Goal: Communication & Community: Answer question/provide support

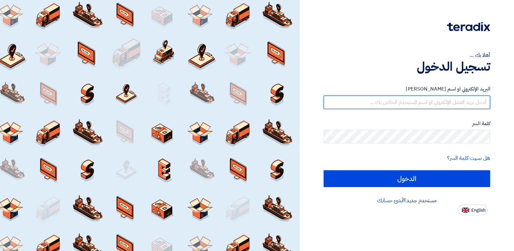
click at [406, 105] on input "text" at bounding box center [407, 102] width 166 height 13
type input "[EMAIL_ADDRESS][DOMAIN_NAME]"
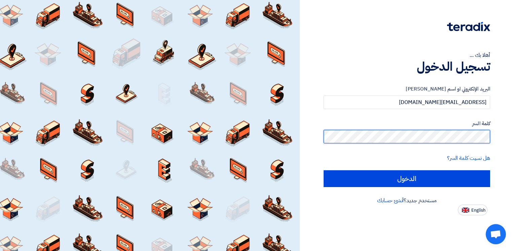
click at [324, 170] on input "الدخول" at bounding box center [407, 178] width 166 height 17
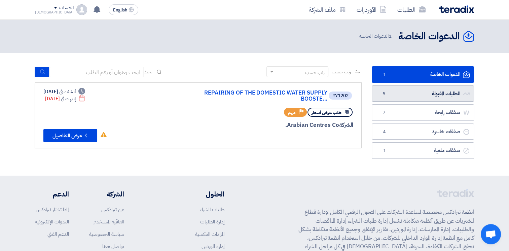
click at [406, 89] on link "الطلبات المقبولة الطلبات المقبولة 9" at bounding box center [423, 93] width 102 height 16
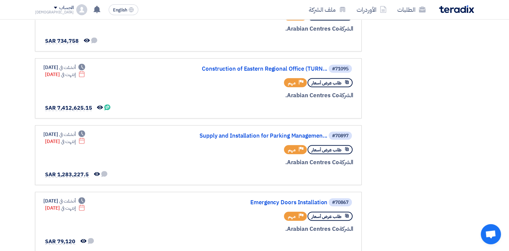
scroll to position [296, 0]
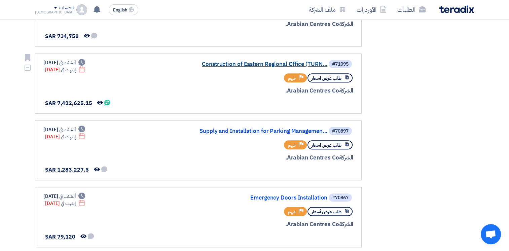
click at [257, 61] on link "Construction of Eastern Regional Office (TURN..." at bounding box center [260, 64] width 135 height 6
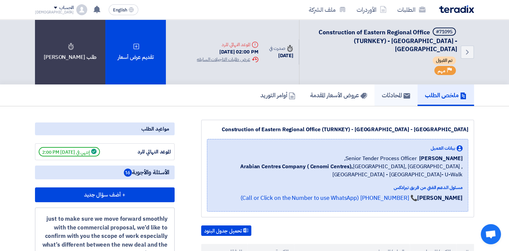
click at [390, 91] on h5 "المحادثات" at bounding box center [396, 95] width 28 height 8
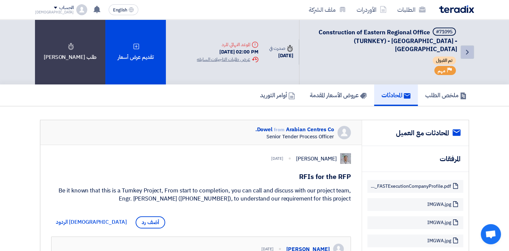
click at [467, 50] on use at bounding box center [467, 52] width 3 height 5
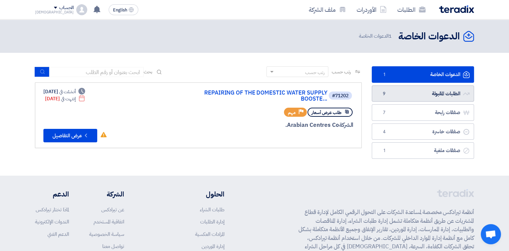
click at [429, 88] on link "الطلبات المقبولة الطلبات المقبولة 9" at bounding box center [423, 93] width 102 height 16
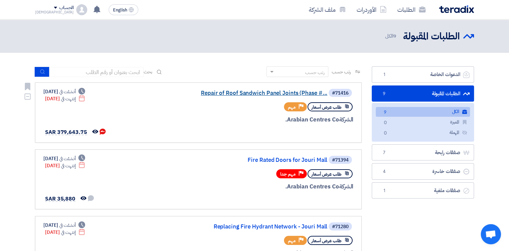
click at [237, 92] on link "Repair of Roof Sandwich Panel Joints (Phase #..." at bounding box center [260, 93] width 135 height 6
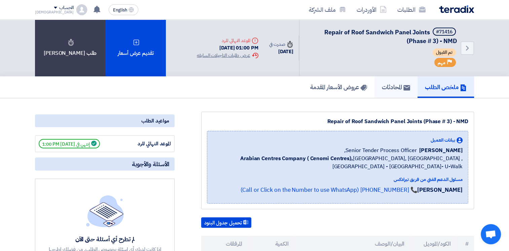
click at [395, 88] on h5 "المحادثات" at bounding box center [396, 87] width 28 height 8
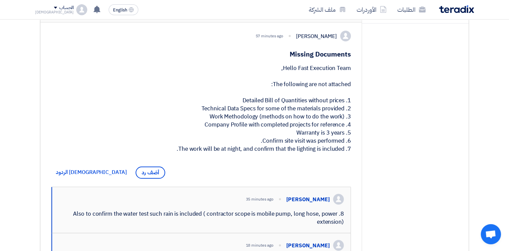
scroll to position [109, 0]
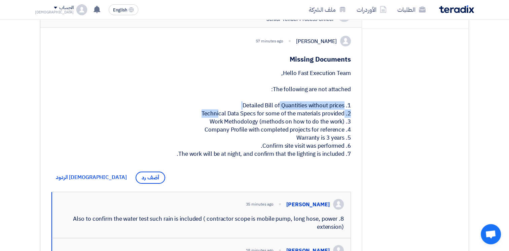
drag, startPoint x: 250, startPoint y: 109, endPoint x: 337, endPoint y: 114, distance: 86.9
click at [337, 114] on div "Hello Fast Execution Team, The following are not attached: 1. Detailed Bill of …" at bounding box center [201, 113] width 300 height 89
drag, startPoint x: 337, startPoint y: 114, endPoint x: 270, endPoint y: 120, distance: 66.6
click at [270, 120] on div "Hello Fast Execution Team, The following are not attached: 1. Detailed Bill of …" at bounding box center [201, 113] width 300 height 89
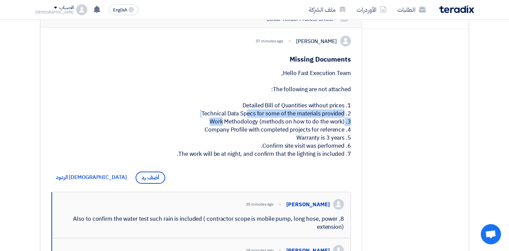
drag, startPoint x: 214, startPoint y: 118, endPoint x: 331, endPoint y: 121, distance: 117.1
click at [331, 121] on div "Hello Fast Execution Team, The following are not attached: 1. Detailed Bill of …" at bounding box center [201, 113] width 300 height 89
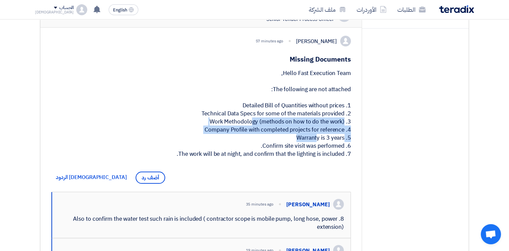
drag, startPoint x: 217, startPoint y: 128, endPoint x: 338, endPoint y: 136, distance: 121.3
click at [338, 136] on div "Hello Fast Execution Team, The following are not attached: 1. Detailed Bill of …" at bounding box center [201, 113] width 300 height 89
drag, startPoint x: 338, startPoint y: 136, endPoint x: 220, endPoint y: 135, distance: 117.4
click at [230, 134] on div "Hello Fast Execution Team, The following are not attached: 1. Detailed Bill of …" at bounding box center [201, 113] width 300 height 89
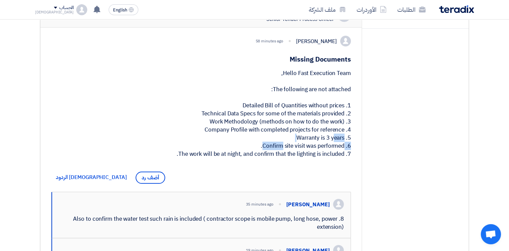
drag, startPoint x: 304, startPoint y: 147, endPoint x: 338, endPoint y: 145, distance: 33.7
click at [338, 145] on div "Hello Fast Execution Team, The following are not attached: 1. Detailed Bill of …" at bounding box center [201, 113] width 300 height 89
drag, startPoint x: 271, startPoint y: 151, endPoint x: 288, endPoint y: 155, distance: 17.2
drag, startPoint x: 288, startPoint y: 155, endPoint x: 223, endPoint y: 160, distance: 65.1
click at [236, 158] on div "Hello Fast Execution Team, The following are not attached: 1. Detailed Bill of …" at bounding box center [201, 113] width 300 height 89
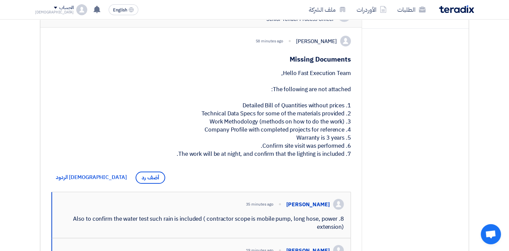
click at [199, 158] on div "Hello Fast Execution Team, The following are not attached: 1. Detailed Bill of …" at bounding box center [201, 113] width 300 height 89
drag, startPoint x: 191, startPoint y: 162, endPoint x: 334, endPoint y: 163, distance: 143.3
click at [334, 158] on div "Hello Fast Execution Team, The following are not attached: 1. Detailed Bill of …" at bounding box center [201, 113] width 300 height 89
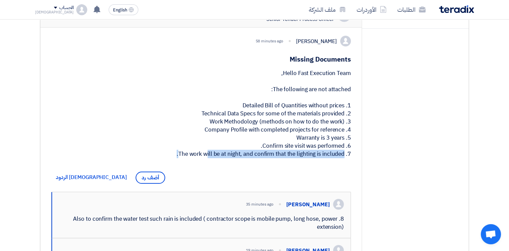
click at [334, 158] on div "Hello Fast Execution Team, The following are not attached: 1. Detailed Bill of …" at bounding box center [201, 113] width 300 height 89
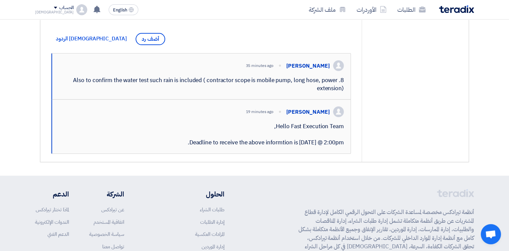
scroll to position [251, 0]
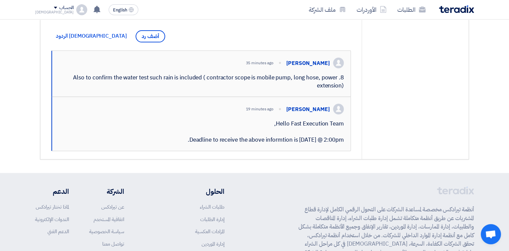
drag, startPoint x: 126, startPoint y: 90, endPoint x: 309, endPoint y: 96, distance: 182.4
click at [309, 90] on div "8. Also to confirm the water test such rain is included ( contractor scope is m…" at bounding box center [201, 82] width 285 height 16
click at [305, 90] on div "8. Also to confirm the water test such rain is included ( contractor scope is m…" at bounding box center [201, 82] width 285 height 16
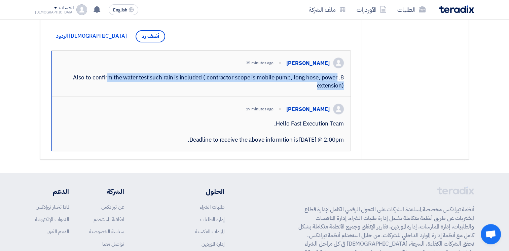
click at [305, 90] on div "8. Also to confirm the water test such rain is included ( contractor scope is m…" at bounding box center [201, 82] width 285 height 16
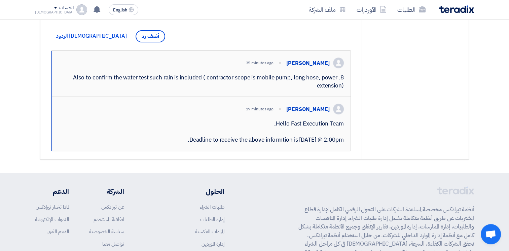
drag, startPoint x: 305, startPoint y: 96, endPoint x: 285, endPoint y: 146, distance: 54.3
click at [285, 144] on div "Hello Fast Execution Team, Deadline to receive the above informtion is [DATE] @…" at bounding box center [201, 132] width 285 height 24
drag, startPoint x: 278, startPoint y: 146, endPoint x: 340, endPoint y: 146, distance: 61.9
click at [340, 144] on div "Hello Fast Execution Team, Deadline to receive the above informtion is [DATE] @…" at bounding box center [201, 132] width 285 height 24
click at [203, 144] on div "Hello Fast Execution Team, Deadline to receive the above informtion is [DATE] @…" at bounding box center [201, 132] width 285 height 24
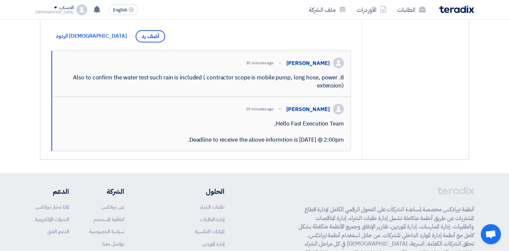
drag, startPoint x: 196, startPoint y: 162, endPoint x: 340, endPoint y: 165, distance: 143.6
click at [340, 144] on div "Hello Fast Execution Team, Deadline to receive the above informtion is [DATE] @…" at bounding box center [201, 132] width 285 height 24
drag, startPoint x: 340, startPoint y: 165, endPoint x: 262, endPoint y: 164, distance: 78.0
click at [271, 144] on div "Hello Fast Execution Team, Deadline to receive the above informtion is [DATE] @…" at bounding box center [201, 132] width 285 height 24
click at [233, 144] on div "Hello Fast Execution Team, Deadline to receive the above informtion is [DATE] @…" at bounding box center [201, 132] width 285 height 24
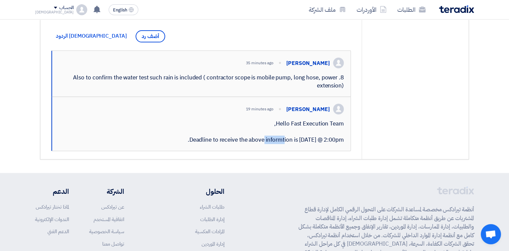
click at [233, 144] on div "Hello Fast Execution Team, Deadline to receive the above informtion is [DATE] @…" at bounding box center [201, 132] width 285 height 24
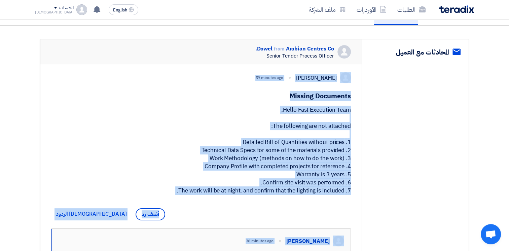
scroll to position [62, 0]
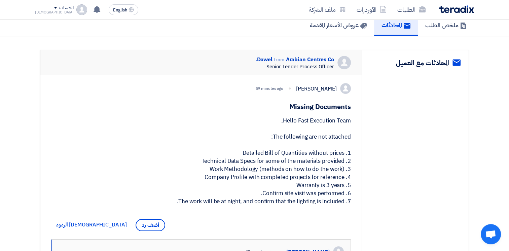
click at [298, 107] on h1 "Missing Documents" at bounding box center [201, 106] width 300 height 9
drag, startPoint x: 289, startPoint y: 104, endPoint x: 345, endPoint y: 209, distance: 118.9
click at [345, 209] on div "[PERSON_NAME] 59 minutes ago Missing Documents Hello Fast Execution Team, The f…" at bounding box center [200, 211] width 321 height 273
drag, startPoint x: 345, startPoint y: 209, endPoint x: 292, endPoint y: 209, distance: 53.1
click at [326, 205] on div "Hello Fast Execution Team, The following are not attached: 1. Detailed Bill of …" at bounding box center [201, 161] width 300 height 89
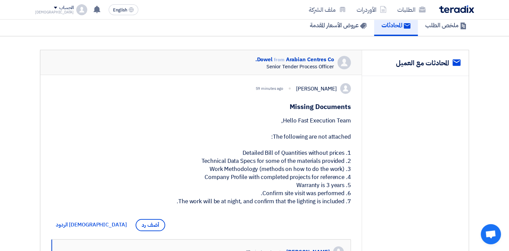
click at [302, 104] on h1 "Missing Documents" at bounding box center [201, 106] width 300 height 9
drag, startPoint x: 302, startPoint y: 104, endPoint x: 299, endPoint y: 103, distance: 3.6
click at [297, 115] on div "[PERSON_NAME] 59 minutes ago Missing Documents Hello Fast Execution Team, The f…" at bounding box center [200, 211] width 321 height 273
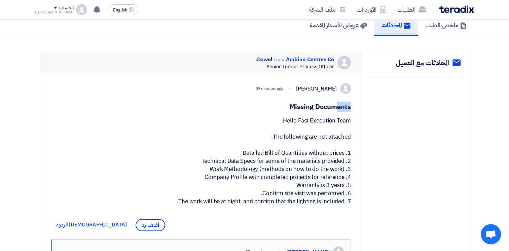
click at [299, 100] on div "[PERSON_NAME] 59 minutes ago Missing Documents Hello Fast Execution Team, The f…" at bounding box center [200, 211] width 321 height 273
click at [297, 102] on h1 "Missing Documents" at bounding box center [201, 106] width 300 height 9
click at [292, 102] on h1 "Missing Documents" at bounding box center [201, 106] width 300 height 9
drag, startPoint x: 292, startPoint y: 102, endPoint x: 339, endPoint y: 213, distance: 120.7
click at [339, 213] on div "[PERSON_NAME] 59 minutes ago Missing Documents Hello Fast Execution Team, The f…" at bounding box center [200, 211] width 321 height 273
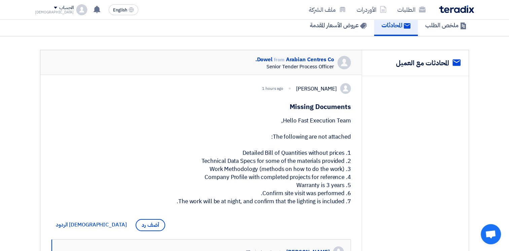
drag, startPoint x: 339, startPoint y: 213, endPoint x: 313, endPoint y: 180, distance: 42.2
click at [313, 180] on div "Hello Fast Execution Team, The following are not attached: 1. Detailed Bill of …" at bounding box center [201, 161] width 300 height 89
drag, startPoint x: 296, startPoint y: 107, endPoint x: 333, endPoint y: 207, distance: 106.5
click at [333, 207] on div "[PERSON_NAME] 1 hours ago Missing Documents Hello Fast Execution Team, The foll…" at bounding box center [200, 211] width 321 height 273
drag, startPoint x: 333, startPoint y: 207, endPoint x: 325, endPoint y: 206, distance: 8.1
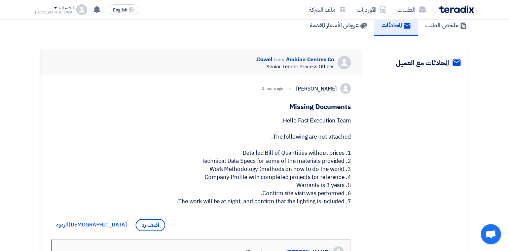
click at [325, 205] on div "Hello Fast Execution Team, The following are not attached: 1. Detailed Bill of …" at bounding box center [201, 161] width 300 height 89
click at [349, 205] on div "Hello Fast Execution Team, The following are not attached: 1. Detailed Bill of …" at bounding box center [201, 161] width 300 height 89
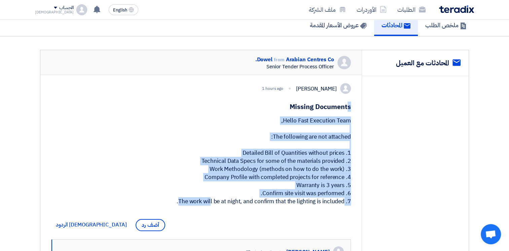
drag, startPoint x: 346, startPoint y: 210, endPoint x: 300, endPoint y: 109, distance: 111.2
click at [300, 109] on div "[PERSON_NAME] 1 hours ago Missing Documents Hello Fast Execution Team, The foll…" at bounding box center [200, 211] width 321 height 273
click at [300, 109] on h1 "Missing Documents" at bounding box center [201, 106] width 300 height 9
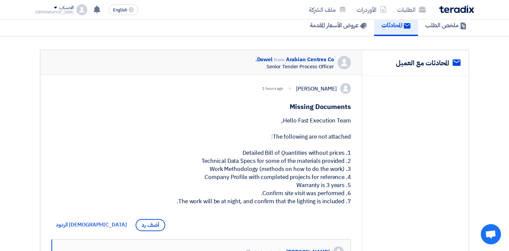
click at [293, 107] on h1 "Missing Documents" at bounding box center [201, 106] width 300 height 9
click at [342, 206] on div "[PERSON_NAME] 1 hours ago Missing Documents Hello Fast Execution Team, The foll…" at bounding box center [200, 211] width 321 height 273
drag, startPoint x: 342, startPoint y: 206, endPoint x: 303, endPoint y: 169, distance: 54.0
click at [303, 169] on div "Hello Fast Execution Team, The following are not attached: 1. Detailed Bill of …" at bounding box center [201, 161] width 300 height 89
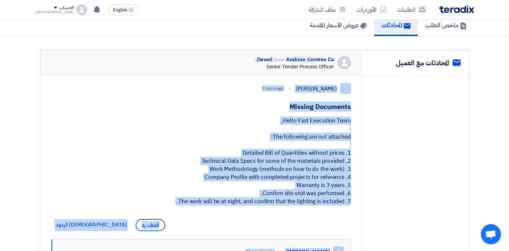
drag, startPoint x: 283, startPoint y: 129, endPoint x: 347, endPoint y: 207, distance: 100.9
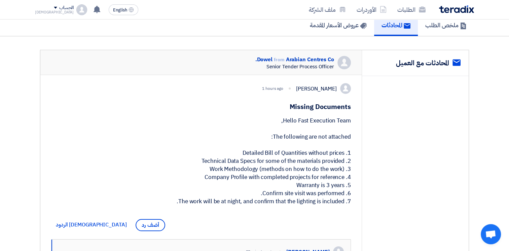
drag, startPoint x: 347, startPoint y: 207, endPoint x: 270, endPoint y: 192, distance: 78.6
click at [286, 200] on div "Hello Fast Execution Team, The following are not attached: 1. Detailed Bill of …" at bounding box center [201, 161] width 300 height 89
drag, startPoint x: 233, startPoint y: 151, endPoint x: 342, endPoint y: 209, distance: 124.0
click at [342, 205] on div "Hello Fast Execution Team, The following are not attached: 1. Detailed Bill of …" at bounding box center [201, 161] width 300 height 89
drag, startPoint x: 342, startPoint y: 209, endPoint x: 262, endPoint y: 176, distance: 86.9
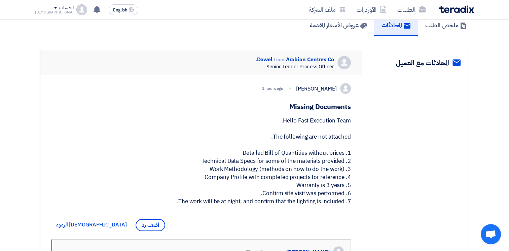
click at [262, 176] on div "Hello Fast Execution Team, The following are not attached: 1. Detailed Bill of …" at bounding box center [201, 161] width 300 height 89
drag, startPoint x: 248, startPoint y: 157, endPoint x: 244, endPoint y: 156, distance: 3.7
click at [248, 156] on div "Hello Fast Execution Team, The following are not attached: 1. Detailed Bill of …" at bounding box center [201, 161] width 300 height 89
click at [246, 157] on div "Hello Fast Execution Team, The following are not attached: 1. Detailed Bill of …" at bounding box center [201, 161] width 300 height 89
drag, startPoint x: 239, startPoint y: 157, endPoint x: 342, endPoint y: 211, distance: 116.0
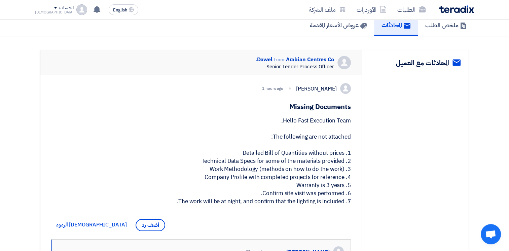
click at [342, 205] on div "Hello Fast Execution Team, The following are not attached: 1. Detailed Bill of …" at bounding box center [201, 161] width 300 height 89
drag, startPoint x: 342, startPoint y: 211, endPoint x: 309, endPoint y: 209, distance: 33.0
click at [307, 205] on div "Hello Fast Execution Team, The following are not attached: 1. Detailed Bill of …" at bounding box center [201, 161] width 300 height 89
click at [343, 205] on div "Hello Fast Execution Team, The following are not attached: 1. Detailed Bill of …" at bounding box center [201, 161] width 300 height 89
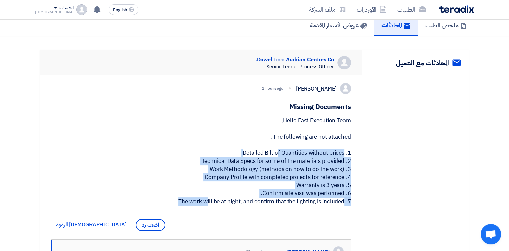
drag, startPoint x: 350, startPoint y: 209, endPoint x: 249, endPoint y: 159, distance: 112.7
click at [249, 159] on div "Hello Fast Execution Team, The following are not attached: 1. Detailed Bill of …" at bounding box center [201, 161] width 300 height 89
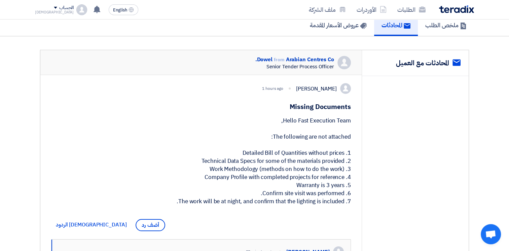
click at [246, 159] on div "Hello Fast Execution Team, The following are not attached: 1. Detailed Bill of …" at bounding box center [201, 161] width 300 height 89
drag, startPoint x: 244, startPoint y: 158, endPoint x: 340, endPoint y: 210, distance: 108.8
click at [340, 205] on div "Hello Fast Execution Team, The following are not attached: 1. Detailed Bill of …" at bounding box center [201, 161] width 300 height 89
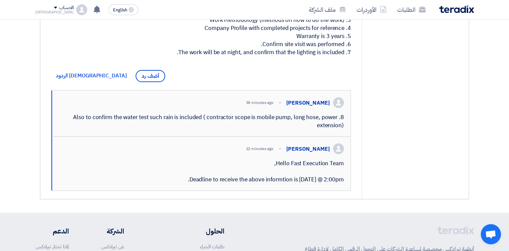
scroll to position [211, 0]
click at [91, 129] on div "8. Also to confirm the water test such rain is included ( contractor scope is m…" at bounding box center [201, 121] width 285 height 16
drag, startPoint x: 76, startPoint y: 131, endPoint x: 343, endPoint y: 138, distance: 267.5
click at [343, 129] on div "8. Also to confirm the water test such rain is included ( contractor scope is m…" at bounding box center [201, 121] width 285 height 16
drag, startPoint x: 263, startPoint y: 48, endPoint x: 341, endPoint y: 52, distance: 78.4
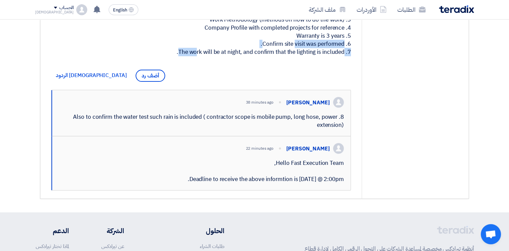
click at [341, 52] on div "Hello Fast Execution Team, The following are not attached: 1. Detailed Bill of …" at bounding box center [201, 11] width 300 height 89
drag, startPoint x: 341, startPoint y: 52, endPoint x: 308, endPoint y: 52, distance: 33.3
click at [315, 52] on div "Hello Fast Execution Team, The following are not attached: 1. Detailed Bill of …" at bounding box center [201, 11] width 300 height 89
click at [266, 50] on div "Hello Fast Execution Team, The following are not attached: 1. Detailed Bill of …" at bounding box center [201, 11] width 300 height 89
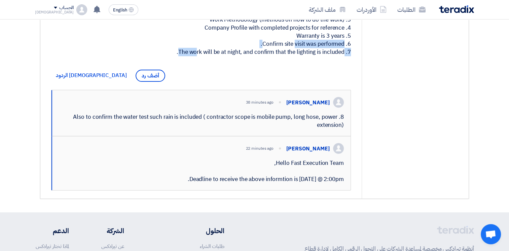
click at [266, 50] on div "Hello Fast Execution Team, The following are not attached: 1. Detailed Bill of …" at bounding box center [201, 11] width 300 height 89
click at [308, 42] on div "Hello Fast Execution Team, The following are not attached: 1. Detailed Bill of …" at bounding box center [201, 11] width 300 height 89
drag, startPoint x: 121, startPoint y: 123, endPoint x: 99, endPoint y: 128, distance: 22.4
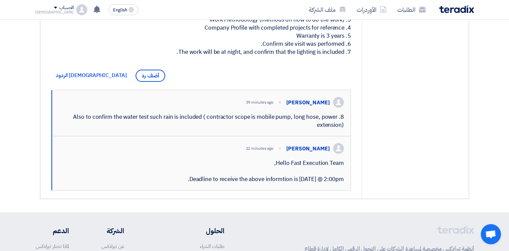
click at [121, 123] on div "8. Also to confirm the water test such rain is included ( contractor scope is m…" at bounding box center [201, 121] width 285 height 16
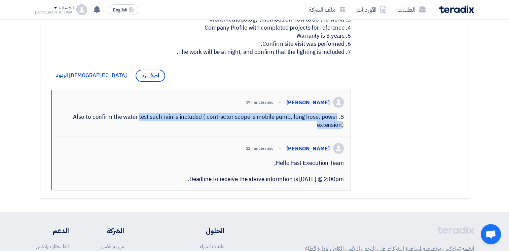
drag, startPoint x: 96, startPoint y: 129, endPoint x: 317, endPoint y: 131, distance: 221.6
click at [317, 129] on div "8. Also to confirm the water test such rain is included ( contractor scope is m…" at bounding box center [201, 121] width 285 height 16
click at [316, 129] on div "8. Also to confirm the water test such rain is included ( contractor scope is m…" at bounding box center [201, 121] width 285 height 16
click at [295, 129] on div "8. Also to confirm the water test such rain is included ( contractor scope is m…" at bounding box center [201, 121] width 285 height 16
drag, startPoint x: 294, startPoint y: 133, endPoint x: 332, endPoint y: 133, distance: 37.7
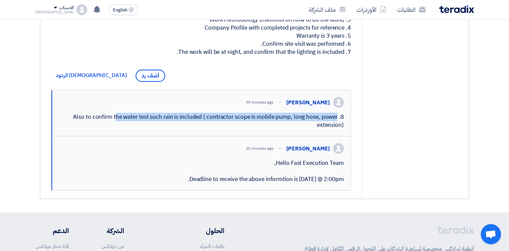
click at [332, 129] on div "8. Also to confirm the water test such rain is included ( contractor scope is m…" at bounding box center [201, 121] width 285 height 16
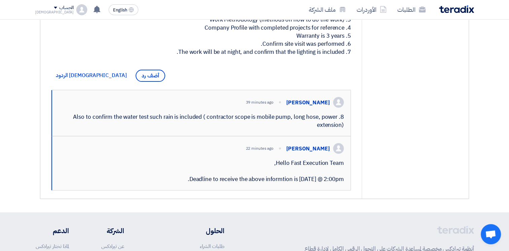
drag, startPoint x: 332, startPoint y: 133, endPoint x: 331, endPoint y: 140, distance: 7.1
click at [326, 129] on div "8. Also to confirm the water test such rain is included ( contractor scope is m…" at bounding box center [201, 121] width 285 height 16
drag, startPoint x: 340, startPoint y: 141, endPoint x: 326, endPoint y: 137, distance: 14.4
click at [324, 129] on div "8. Also to confirm the water test such rain is included ( contractor scope is m…" at bounding box center [201, 121] width 285 height 16
click at [326, 129] on div "8. Also to confirm the water test such rain is included ( contractor scope is m…" at bounding box center [201, 121] width 285 height 16
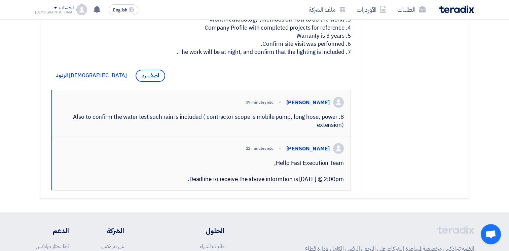
drag, startPoint x: 335, startPoint y: 140, endPoint x: 179, endPoint y: 130, distance: 156.4
click at [179, 129] on div "8. Also to confirm the water test such rain is included ( contractor scope is m…" at bounding box center [201, 121] width 285 height 16
drag, startPoint x: 179, startPoint y: 130, endPoint x: 171, endPoint y: 130, distance: 7.7
click at [177, 129] on div "8. Also to confirm the water test such rain is included ( contractor scope is m…" at bounding box center [201, 121] width 285 height 16
drag, startPoint x: 143, startPoint y: 133, endPoint x: 294, endPoint y: 139, distance: 151.5
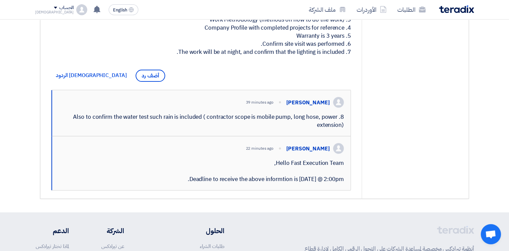
click at [294, 129] on div "8. Also to confirm the water test such rain is included ( contractor scope is m…" at bounding box center [201, 121] width 285 height 16
drag, startPoint x: 294, startPoint y: 139, endPoint x: 274, endPoint y: 134, distance: 20.1
click at [274, 129] on div "8. Also to confirm the water test such rain is included ( contractor scope is m…" at bounding box center [201, 121] width 285 height 16
click at [277, 129] on div "8. Also to confirm the water test such rain is included ( contractor scope is m…" at bounding box center [201, 121] width 285 height 16
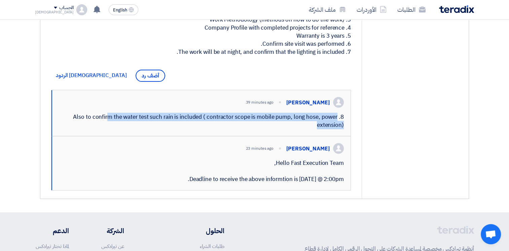
click at [277, 129] on div "8. Also to confirm the water test such rain is included ( contractor scope is m…" at bounding box center [201, 121] width 285 height 16
drag, startPoint x: 277, startPoint y: 133, endPoint x: 318, endPoint y: 144, distance: 42.7
click at [307, 136] on div "[PERSON_NAME] 39 minutes ago 8. Also to confirm the water test such rain is inc…" at bounding box center [200, 113] width 299 height 46
click at [343, 129] on div "8. Also to confirm the water test such rain is included ( contractor scope is m…" at bounding box center [201, 121] width 285 height 16
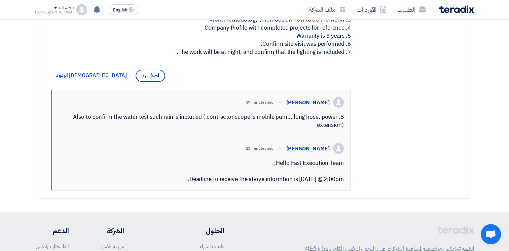
drag, startPoint x: 344, startPoint y: 141, endPoint x: 261, endPoint y: 125, distance: 84.6
click at [261, 125] on div "[PERSON_NAME] 39 minutes ago 8. Also to confirm the water test such rain is inc…" at bounding box center [200, 113] width 299 height 46
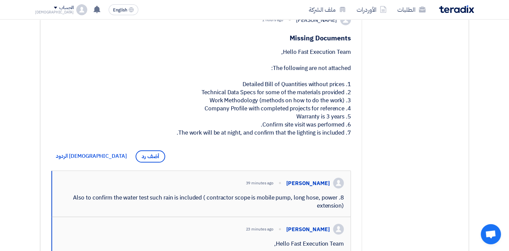
scroll to position [126, 0]
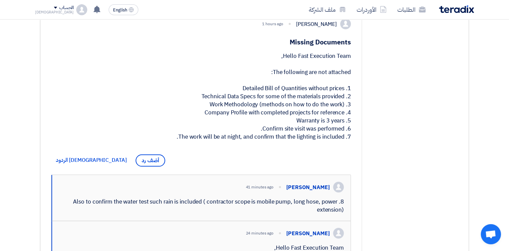
click at [276, 87] on div "Hello Fast Execution Team, The following are not attached: 1. Detailed Bill of …" at bounding box center [201, 96] width 300 height 89
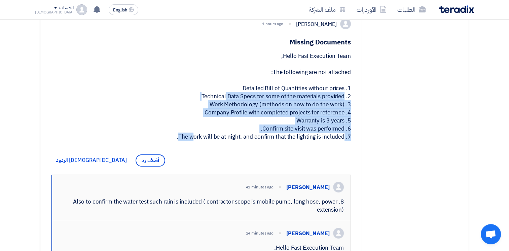
drag, startPoint x: 238, startPoint y: 91, endPoint x: 337, endPoint y: 137, distance: 109.0
click at [337, 137] on div "Hello Fast Execution Team, The following are not attached: 1. Detailed Bill of …" at bounding box center [201, 96] width 300 height 89
drag, startPoint x: 337, startPoint y: 137, endPoint x: 255, endPoint y: 101, distance: 89.6
click at [257, 107] on div "Hello Fast Execution Team, The following are not attached: 1. Detailed Bill of …" at bounding box center [201, 96] width 300 height 89
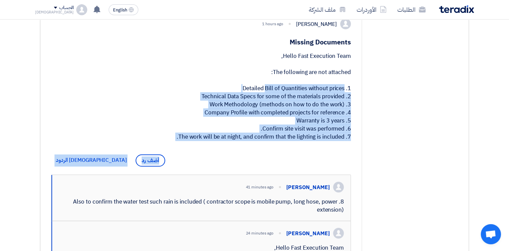
drag, startPoint x: 265, startPoint y: 84, endPoint x: 340, endPoint y: 167, distance: 111.9
click at [340, 167] on div "[PERSON_NAME] 1 hours ago Missing Documents Hello Fast Execution Team, The foll…" at bounding box center [200, 146] width 321 height 273
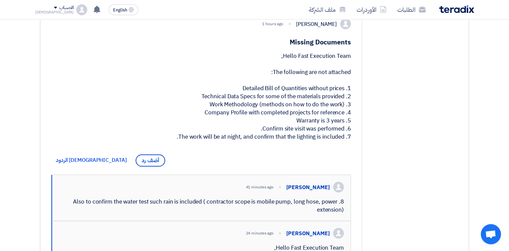
drag, startPoint x: 335, startPoint y: 158, endPoint x: 309, endPoint y: 93, distance: 69.6
click at [309, 93] on div "[PERSON_NAME] 1 hours ago Missing Documents Hello Fast Execution Team, The foll…" at bounding box center [200, 146] width 321 height 273
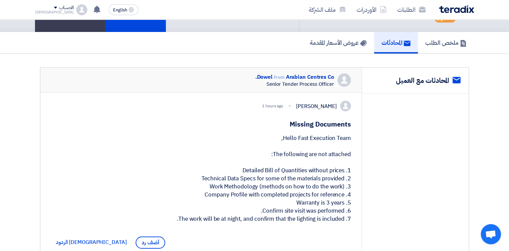
scroll to position [35, 0]
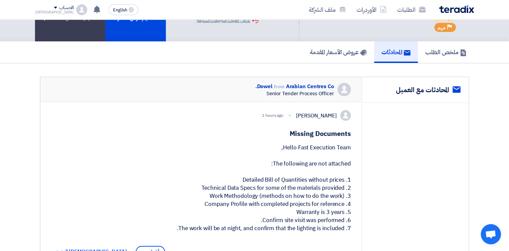
click at [295, 133] on h1 "Missing Documents" at bounding box center [201, 133] width 300 height 9
drag, startPoint x: 291, startPoint y: 131, endPoint x: 344, endPoint y: 235, distance: 117.0
click at [344, 235] on div "[PERSON_NAME] 1 hours ago Missing Documents Hello Fast Execution Team, The foll…" at bounding box center [200, 238] width 321 height 273
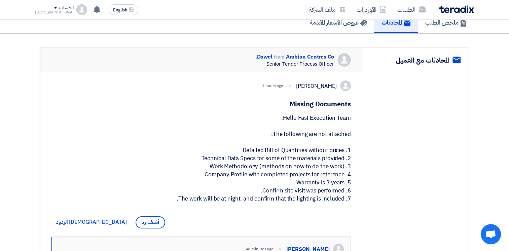
scroll to position [103, 0]
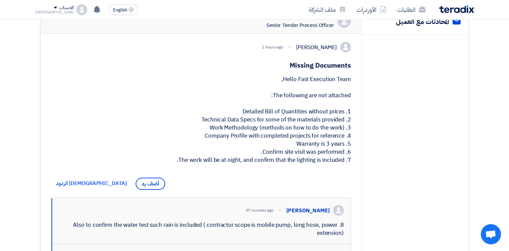
click at [255, 118] on div "Hello Fast Execution Team, The following are not attached: 1. Detailed Bill of …" at bounding box center [201, 119] width 300 height 89
click at [253, 118] on div "Hello Fast Execution Team, The following are not attached: 1. Detailed Bill of …" at bounding box center [201, 119] width 300 height 89
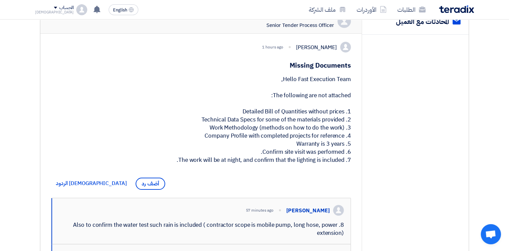
drag, startPoint x: 205, startPoint y: 124, endPoint x: 339, endPoint y: 154, distance: 137.0
drag, startPoint x: 339, startPoint y: 154, endPoint x: 300, endPoint y: 153, distance: 38.7
click at [303, 153] on div "Hello Fast Execution Team, The following are not attached: 1. Detailed Bill of …" at bounding box center [201, 119] width 300 height 89
drag, startPoint x: 296, startPoint y: 152, endPoint x: 348, endPoint y: 152, distance: 52.8
click at [348, 152] on div "Hello Fast Execution Team, The following are not attached: 1. Detailed Bill of …" at bounding box center [201, 119] width 300 height 89
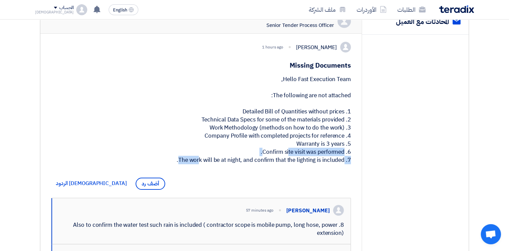
drag, startPoint x: 263, startPoint y: 156, endPoint x: 350, endPoint y: 159, distance: 87.2
click at [350, 159] on div "Hello Fast Execution Team, The following are not attached: 1. Detailed Bill of …" at bounding box center [201, 119] width 300 height 89
drag, startPoint x: 350, startPoint y: 159, endPoint x: 223, endPoint y: 165, distance: 126.9
click at [252, 162] on div "Hello Fast Execution Team, The following are not attached: 1. Detailed Bill of …" at bounding box center [201, 119] width 300 height 89
drag, startPoint x: 182, startPoint y: 167, endPoint x: 326, endPoint y: 168, distance: 144.3
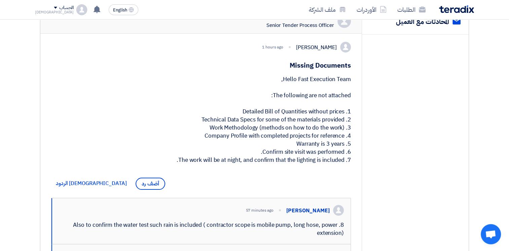
click at [326, 164] on div "Hello Fast Execution Team, The following are not attached: 1. Detailed Bill of …" at bounding box center [201, 119] width 300 height 89
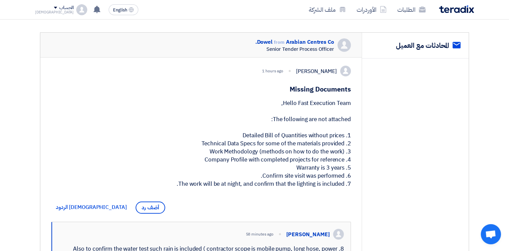
scroll to position [74, 0]
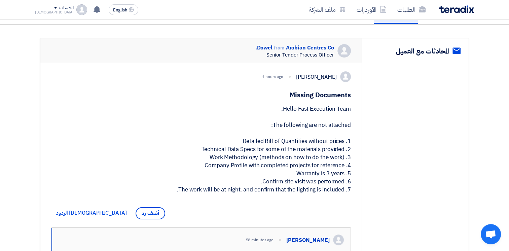
click at [312, 148] on div "Hello Fast Execution Team, The following are not attached: 1. Detailed Bill of …" at bounding box center [201, 149] width 300 height 89
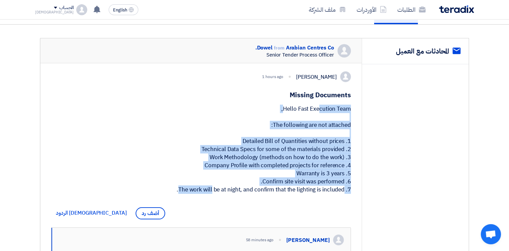
drag, startPoint x: 288, startPoint y: 114, endPoint x: 343, endPoint y: 198, distance: 101.1
click at [343, 194] on div "Hello Fast Execution Team, The following are not attached: 1. Detailed Bill of …" at bounding box center [201, 149] width 300 height 89
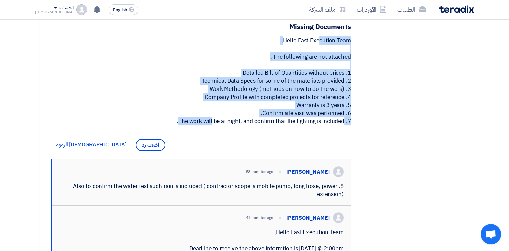
scroll to position [136, 0]
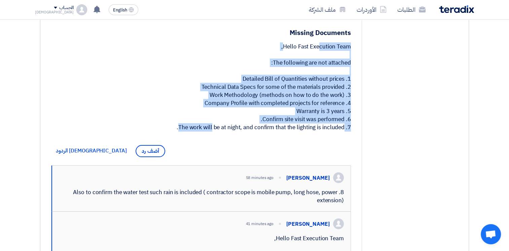
click at [277, 90] on div "Hello Fast Execution Team, The following are not attached: 1. Detailed Bill of …" at bounding box center [201, 87] width 300 height 89
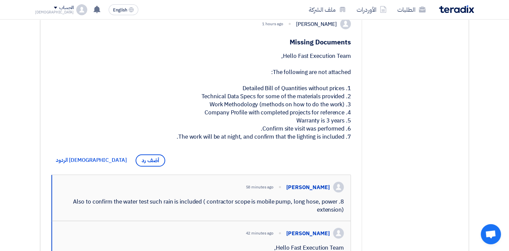
scroll to position [13, 0]
